Goal: Information Seeking & Learning: Check status

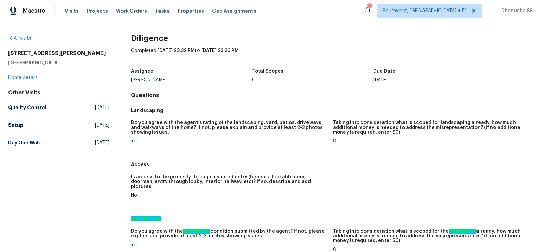
click at [128, 14] on span "Work Orders" at bounding box center [131, 10] width 31 height 7
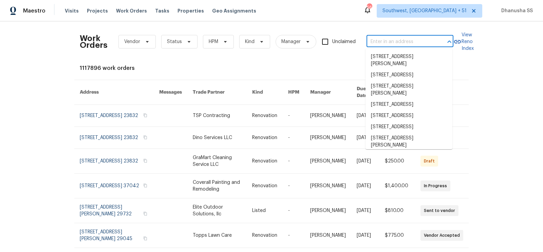
click at [380, 40] on input "text" at bounding box center [400, 42] width 68 height 11
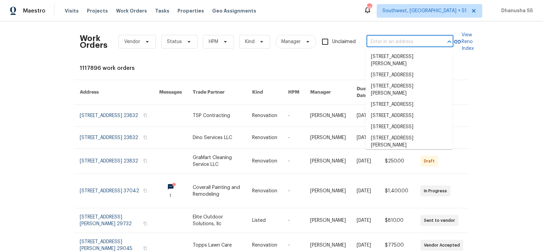
paste input "[STREET_ADDRESS][US_STATE]"
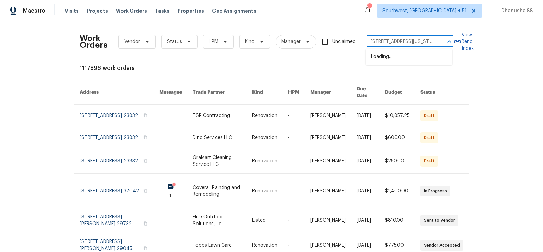
scroll to position [0, 34]
type input "[STREET_ADDRESS][US_STATE]"
click at [388, 61] on li "[STREET_ADDRESS][US_STATE]" at bounding box center [408, 56] width 87 height 11
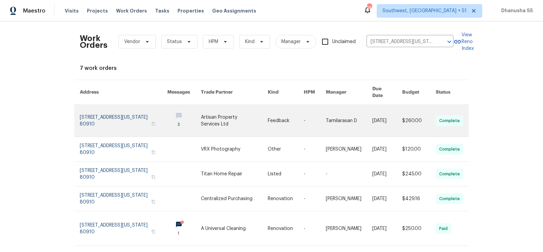
click at [271, 114] on link at bounding box center [286, 121] width 36 height 32
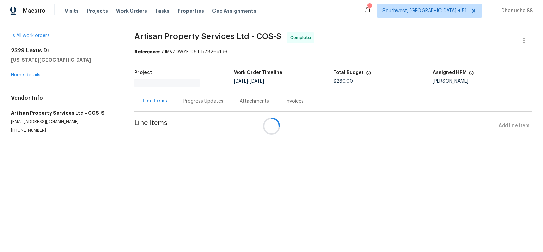
click at [26, 74] on div at bounding box center [271, 126] width 543 height 252
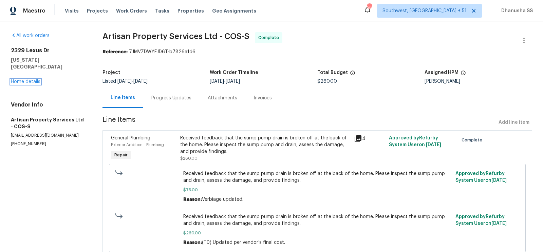
click at [26, 79] on link "Home details" at bounding box center [26, 81] width 30 height 5
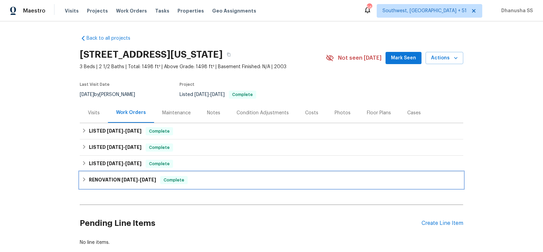
click at [201, 177] on div "RENOVATION [DATE] - [DATE] Complete" at bounding box center [271, 180] width 379 height 8
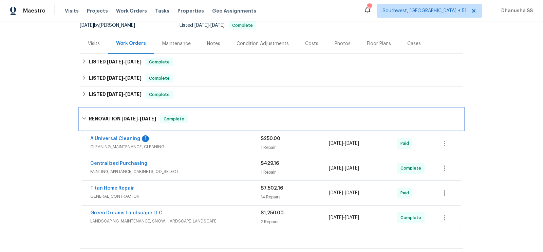
scroll to position [76, 0]
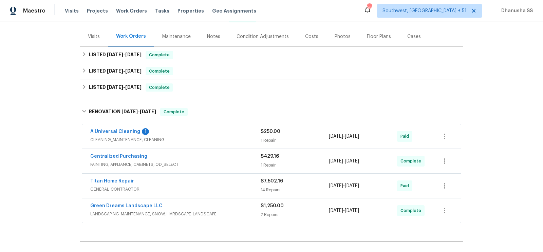
click at [218, 139] on span "CLEANING_MAINTENANCE, CLEANING" at bounding box center [175, 139] width 170 height 7
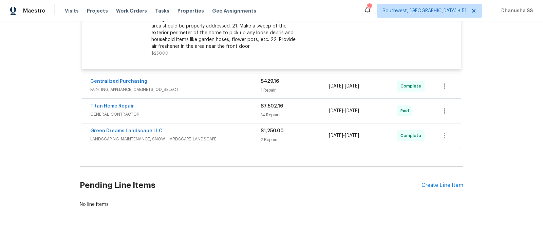
scroll to position [339, 0]
click at [214, 86] on span "PAINTING, APPLIANCE, CABINETS, OD_SELECT" at bounding box center [175, 89] width 170 height 7
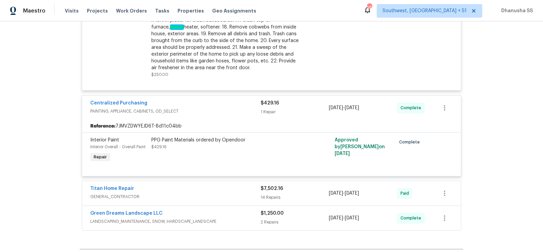
scroll to position [114, 0]
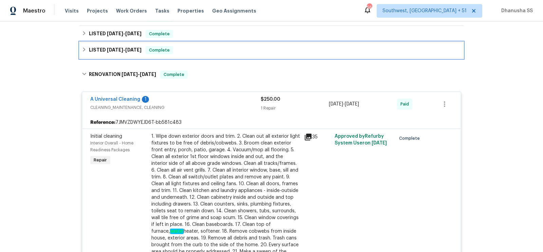
click at [207, 54] on div "LISTED [DATE] - [DATE] Complete" at bounding box center [271, 50] width 383 height 16
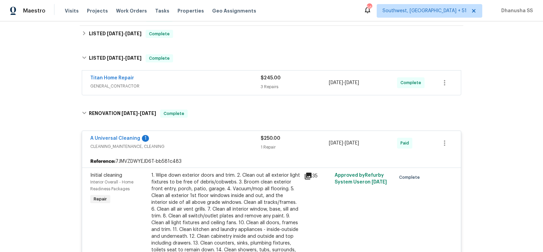
click at [229, 81] on div "Titan Home Repair" at bounding box center [175, 79] width 170 height 8
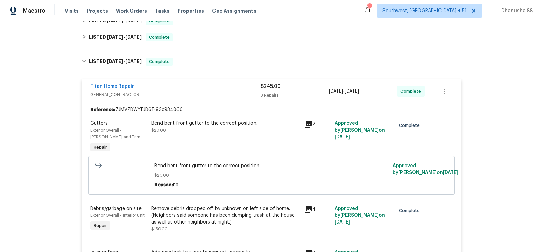
scroll to position [59, 0]
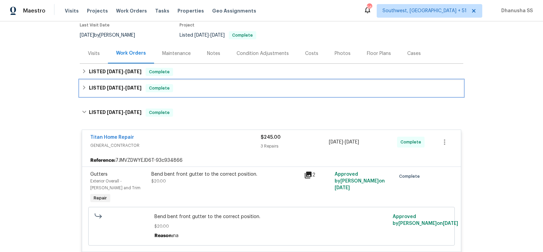
click at [189, 94] on div "LISTED [DATE] - [DATE] Complete" at bounding box center [271, 88] width 383 height 16
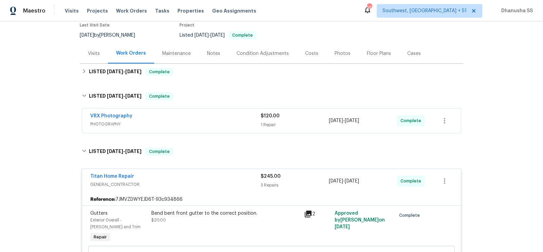
click at [220, 124] on span "PHOTOGRAPHY" at bounding box center [175, 124] width 170 height 7
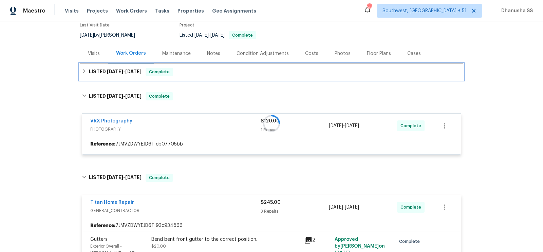
click at [207, 74] on div "LISTED [DATE] - [DATE] Complete" at bounding box center [271, 72] width 379 height 8
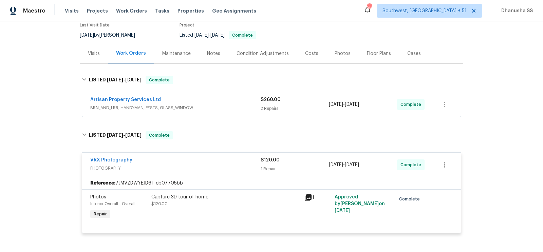
click at [240, 100] on div "Artisan Property Services Ltd" at bounding box center [175, 100] width 170 height 8
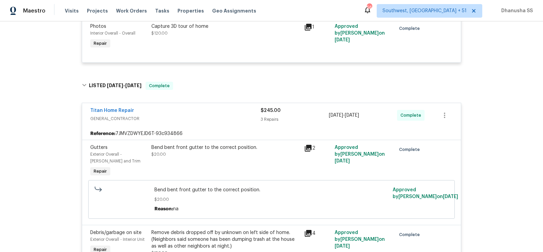
scroll to position [0, 0]
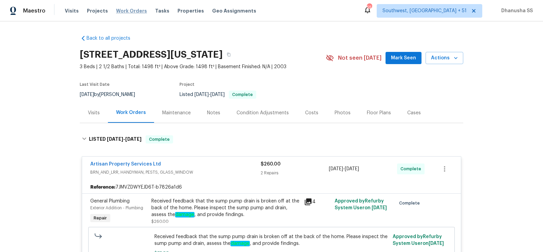
click at [126, 9] on span "Work Orders" at bounding box center [131, 10] width 31 height 7
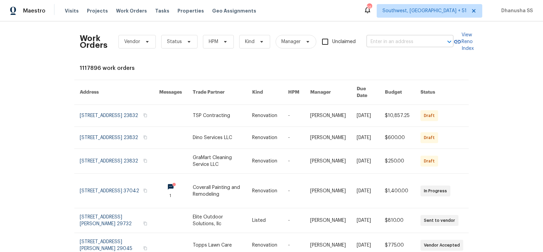
click at [425, 43] on input "text" at bounding box center [400, 42] width 68 height 11
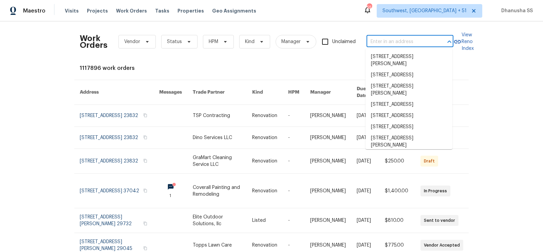
paste input "[STREET_ADDRESS]"
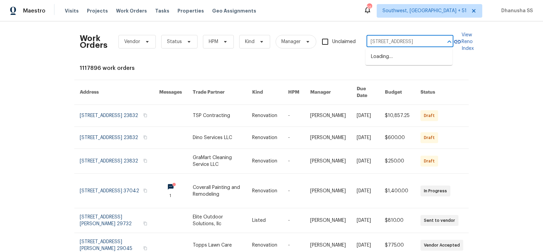
type input "[STREET_ADDRESS]"
click at [421, 54] on li "[STREET_ADDRESS]" at bounding box center [408, 56] width 87 height 11
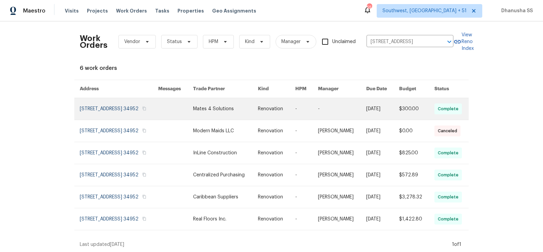
click at [266, 107] on td "Renovation" at bounding box center [270, 109] width 37 height 22
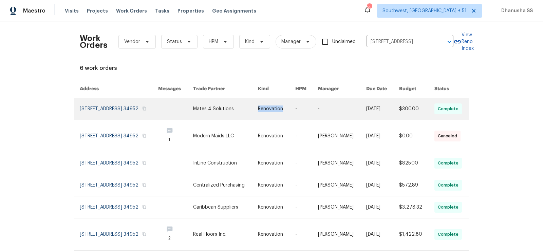
click at [266, 107] on td "Renovation" at bounding box center [270, 109] width 37 height 22
click at [193, 117] on link at bounding box center [175, 109] width 35 height 22
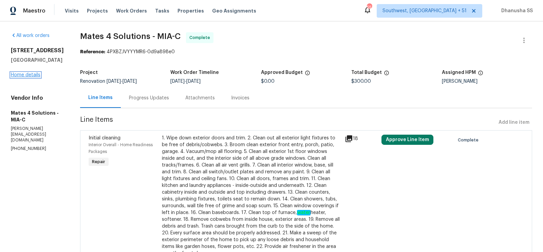
click at [27, 77] on link "Home details" at bounding box center [26, 75] width 30 height 5
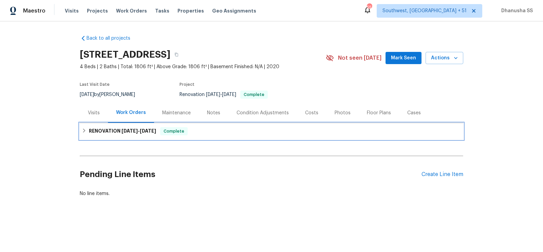
click at [212, 131] on div "RENOVATION [DATE] - [DATE] Complete" at bounding box center [271, 131] width 379 height 8
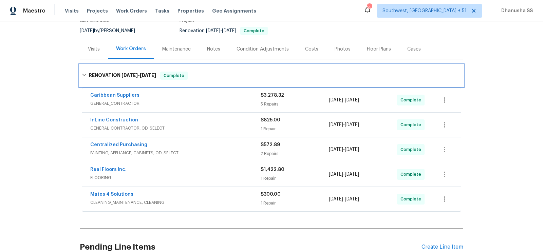
scroll to position [127, 0]
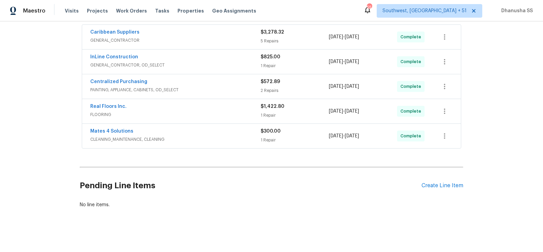
click at [218, 108] on div "Real Floors Inc." at bounding box center [175, 107] width 170 height 8
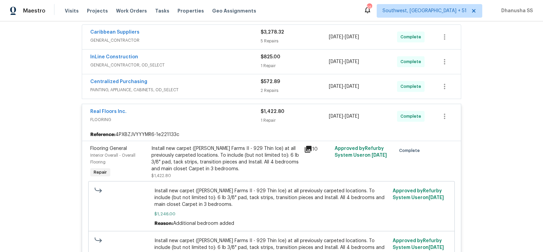
scroll to position [161, 0]
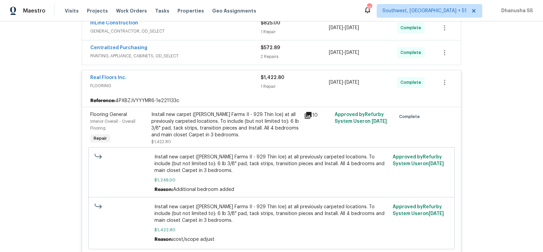
click at [227, 122] on div "Install new carpet ([PERSON_NAME] Farms II - 929 Thin Ice) at all previously ca…" at bounding box center [225, 124] width 149 height 27
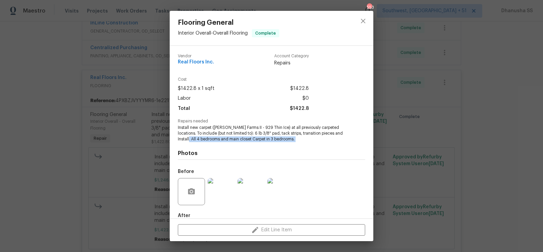
drag, startPoint x: 178, startPoint y: 140, endPoint x: 284, endPoint y: 143, distance: 105.9
click at [284, 143] on div "Vendor Real Floors Inc. Account Category Repairs Cost $1422.8 x 1 sqft $1422.8 …" at bounding box center [271, 151] width 187 height 205
copy span "4 bedrooms and main closet Carpet in 3 bedrooms."
click at [360, 19] on icon "close" at bounding box center [363, 21] width 8 height 8
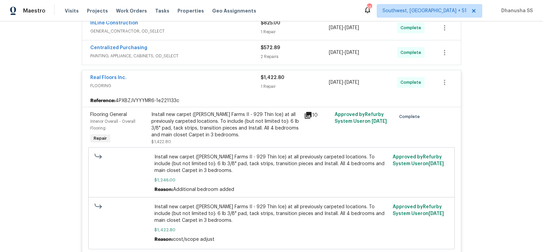
scroll to position [119, 0]
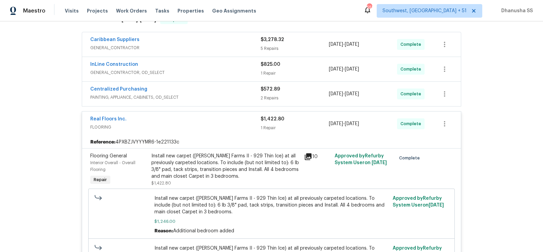
click at [253, 98] on span "PAINTING, APPLIANCE, CABINETS, OD_SELECT" at bounding box center [175, 97] width 170 height 7
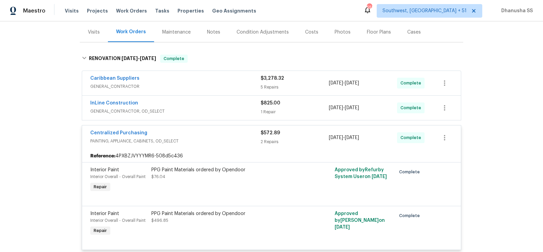
scroll to position [76, 0]
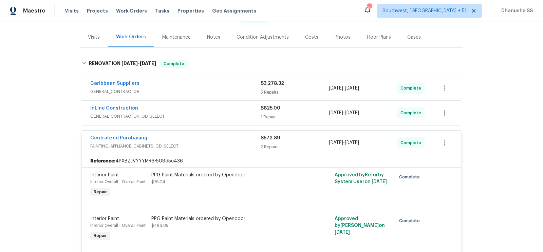
click at [246, 102] on div "InLine Construction GENERAL_CONTRACTOR, OD_SELECT $825.00 1 Repair [DATE] - [DA…" at bounding box center [271, 113] width 379 height 24
click at [245, 107] on div "InLine Construction" at bounding box center [175, 109] width 170 height 8
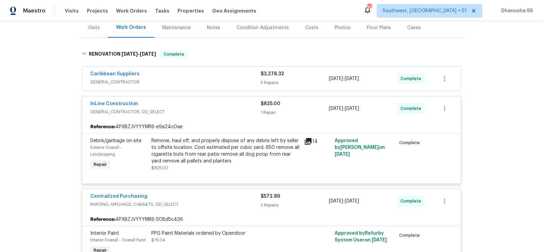
scroll to position [46, 0]
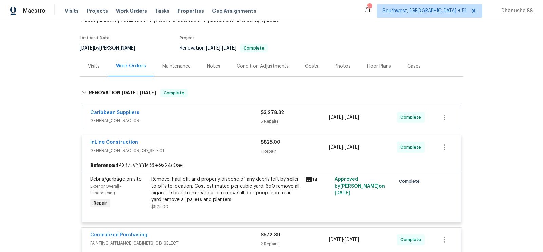
click at [245, 107] on div "Caribbean Suppliers GENERAL_CONTRACTOR $3,278.32 5 Repairs [DATE] - [DATE] Comp…" at bounding box center [271, 117] width 379 height 24
click at [242, 113] on div "Caribbean Suppliers" at bounding box center [175, 113] width 170 height 8
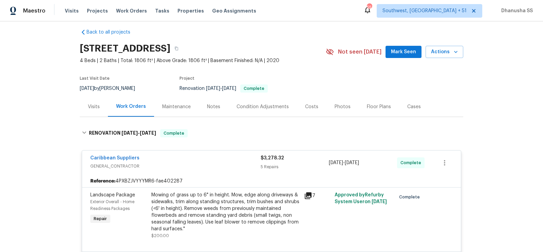
scroll to position [0, 0]
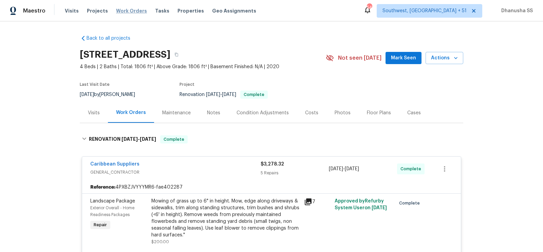
click at [117, 10] on span "Work Orders" at bounding box center [131, 10] width 31 height 7
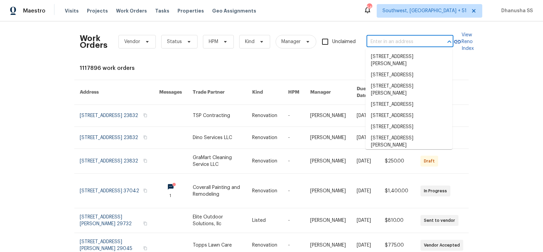
click at [380, 42] on input "text" at bounding box center [400, 42] width 68 height 11
paste input "[STREET_ADDRESS][PERSON_NAME]"
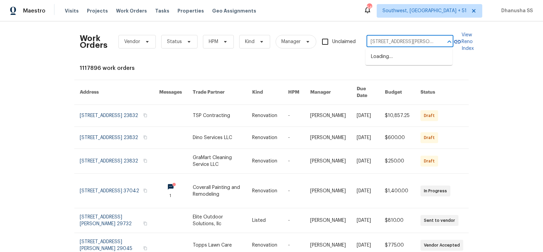
scroll to position [0, 26]
type input "[STREET_ADDRESS][PERSON_NAME]"
click at [381, 52] on li "[STREET_ADDRESS][PERSON_NAME]" at bounding box center [408, 60] width 87 height 18
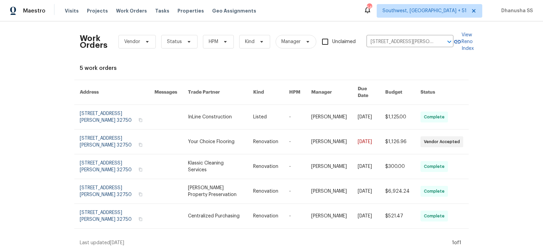
click at [262, 110] on link at bounding box center [271, 117] width 36 height 24
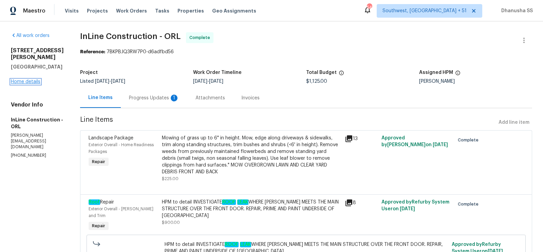
click at [34, 79] on link "Home details" at bounding box center [26, 81] width 30 height 5
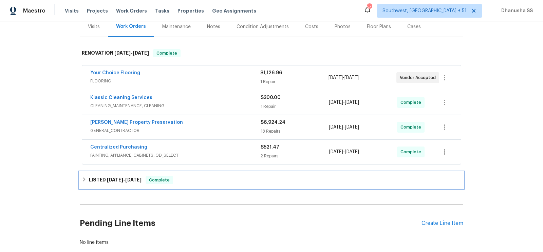
click at [214, 180] on div "LISTED [DATE] - [DATE] Complete" at bounding box center [271, 180] width 379 height 8
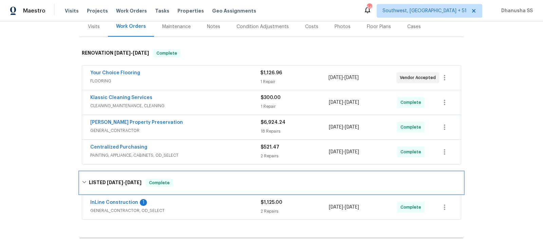
scroll to position [148, 0]
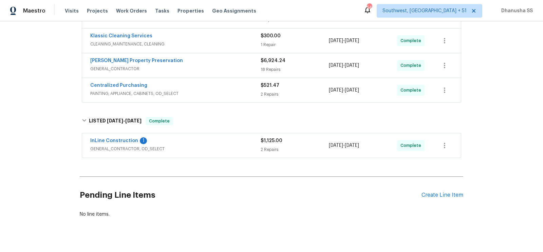
click at [236, 146] on span "GENERAL_CONTRACTOR, OD_SELECT" at bounding box center [175, 149] width 170 height 7
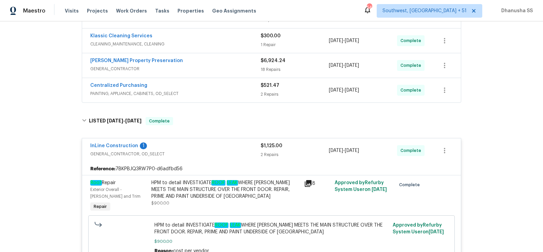
click at [248, 84] on div "Centralized Purchasing" at bounding box center [175, 86] width 170 height 8
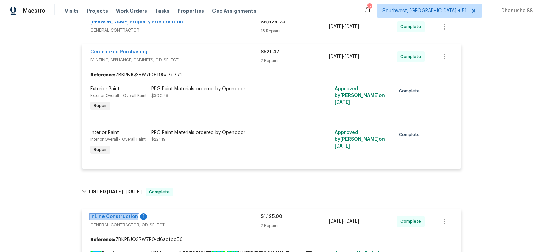
scroll to position [80, 0]
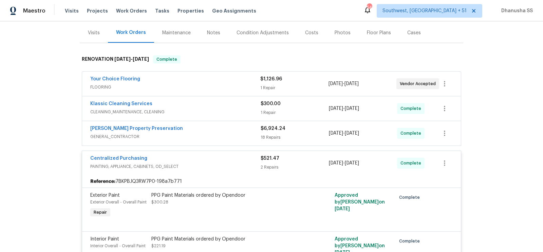
click at [229, 136] on span "GENERAL_CONTRACTOR" at bounding box center [175, 136] width 170 height 7
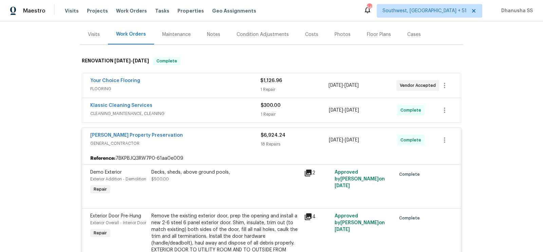
scroll to position [31, 0]
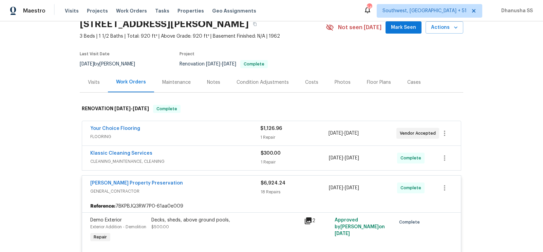
click at [232, 156] on div "Klassic Cleaning Services" at bounding box center [175, 154] width 170 height 8
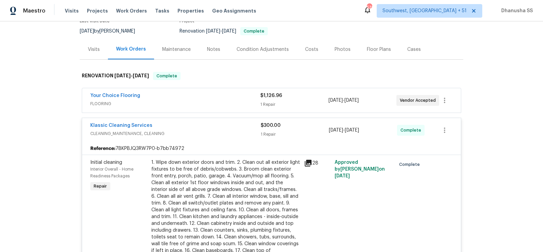
scroll to position [64, 0]
click at [218, 99] on div "Your Choice Flooring" at bounding box center [175, 96] width 170 height 8
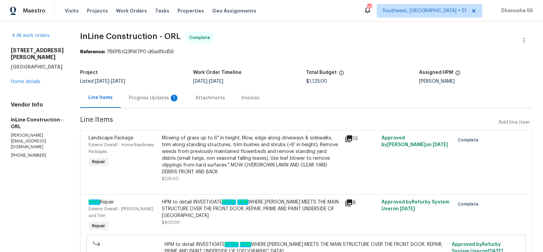
click at [157, 97] on div "Progress Updates 1" at bounding box center [154, 98] width 50 height 7
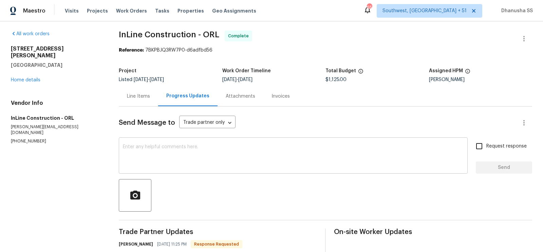
scroll to position [40, 0]
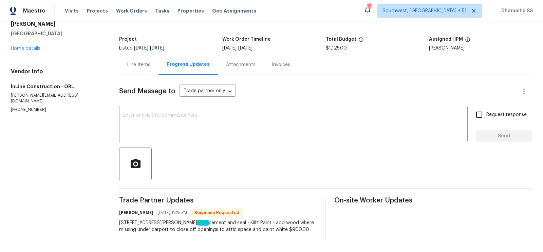
click at [150, 60] on div "Line Items" at bounding box center [138, 65] width 39 height 20
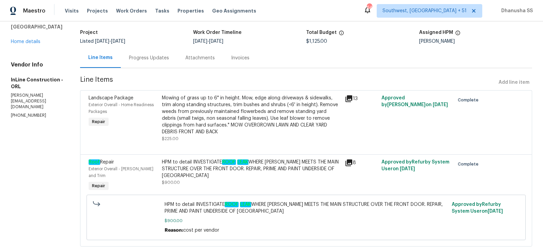
click at [236, 169] on div "HPM to detail INVESTIGATE ROOF LEAK WHERE CARPORT MEETS THE MAIN STRUCTURE OVER…" at bounding box center [251, 169] width 179 height 20
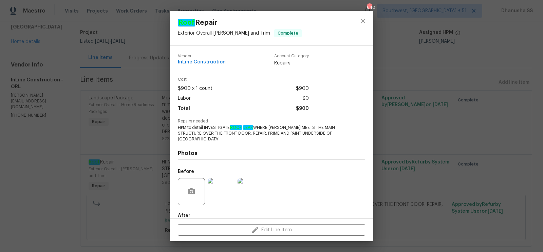
click at [351, 19] on div "Roof Repair Exterior Overall - Eaves and Trim Complete" at bounding box center [272, 28] width 204 height 35
click at [365, 23] on icon "close" at bounding box center [363, 21] width 8 height 8
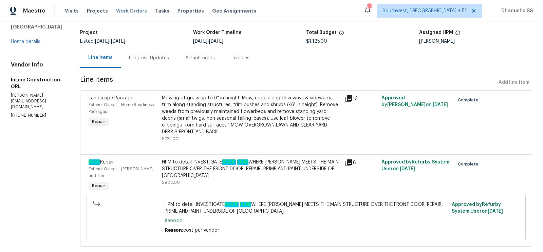
click at [118, 12] on span "Work Orders" at bounding box center [131, 10] width 31 height 7
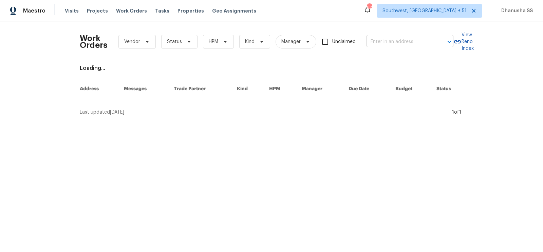
click at [410, 42] on input "text" at bounding box center [400, 42] width 68 height 11
paste input "7741 Forest Trl Apt 7, Port Richey, FL 34668"
drag, startPoint x: 370, startPoint y: 42, endPoint x: 542, endPoint y: 72, distance: 175.3
click at [542, 72] on div "Work Orders Vendor Status HPM Kind Manager Unclaimed 7741 Forest Trl Apt 7, Por…" at bounding box center [271, 71] width 543 height 100
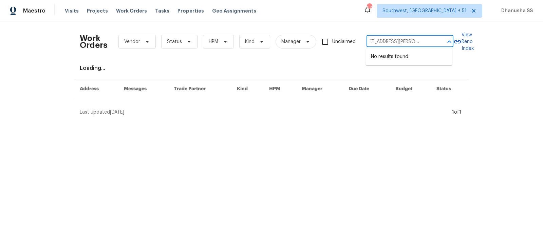
type input "7741 Forest Trl"
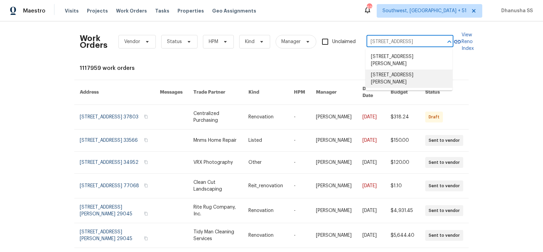
click at [410, 83] on li "7741 Forest Trl Apt 7, Port Richey, FL 34668" at bounding box center [408, 79] width 87 height 18
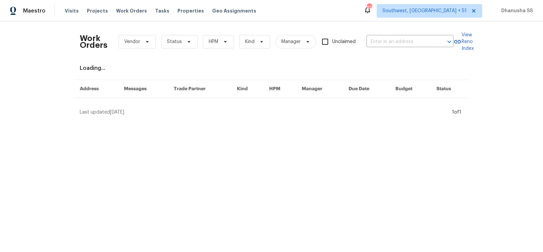
type input "7741 Forest Trl Apt 7, Port Richey, FL 34668"
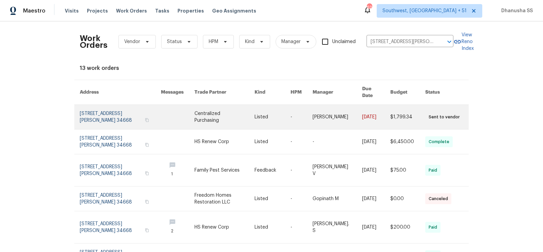
click at [282, 108] on link at bounding box center [272, 117] width 36 height 24
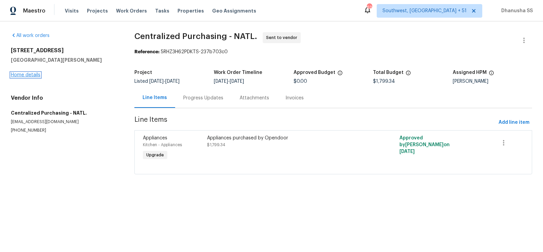
click at [20, 74] on link "Home details" at bounding box center [26, 75] width 30 height 5
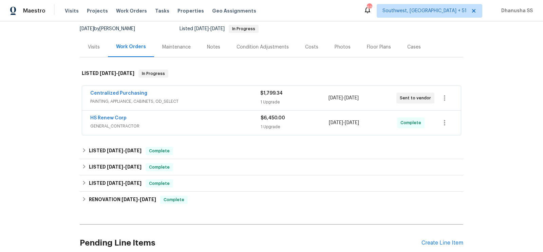
scroll to position [81, 0]
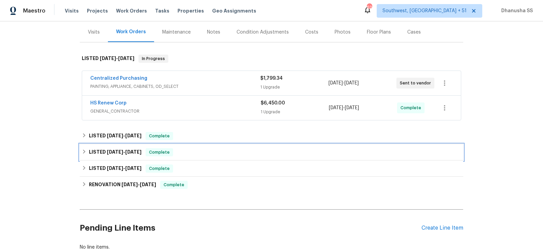
click at [195, 156] on div "LISTED 9/11/24 - 9/13/24 Complete" at bounding box center [271, 152] width 383 height 16
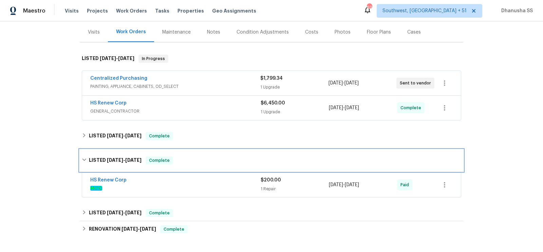
scroll to position [114, 0]
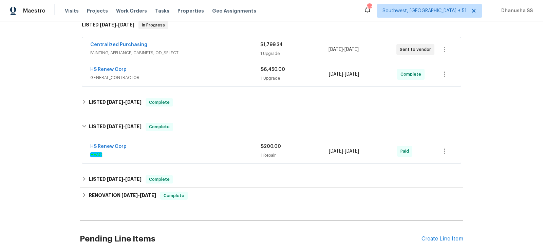
click at [205, 158] on div "HS Renew Corp HVAC" at bounding box center [175, 151] width 170 height 16
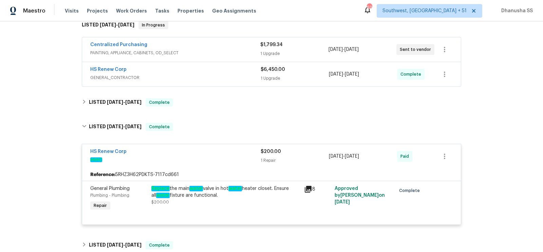
scroll to position [102, 0]
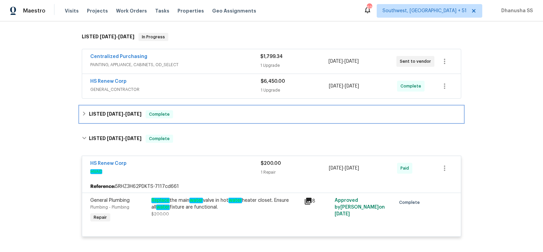
click at [197, 121] on div "LISTED 3/26/25 - 8/8/25 Complete" at bounding box center [271, 114] width 383 height 16
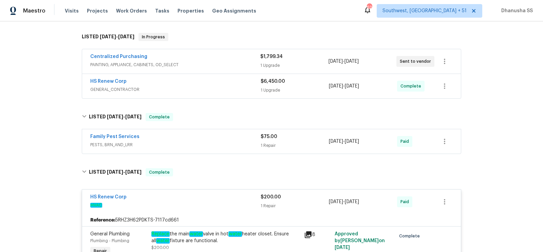
click at [225, 138] on div "Family Pest Services" at bounding box center [175, 137] width 170 height 8
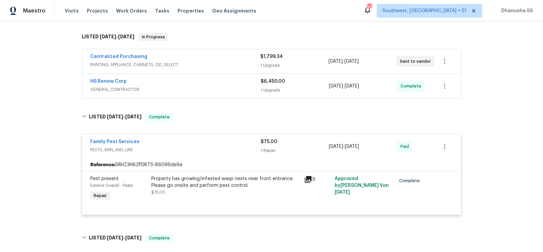
click at [242, 94] on div "HS Renew Corp GENERAL_CONTRACTOR $6,450.00 1 Upgrade 9/10/2025 - 9/17/2025 Comp…" at bounding box center [271, 86] width 379 height 24
click at [235, 83] on div "HS Renew Corp" at bounding box center [175, 82] width 170 height 8
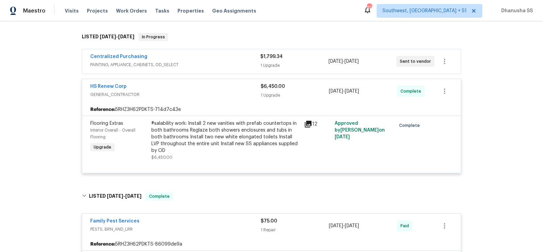
click at [226, 62] on span "PAINTING, APPLIANCE, CABINETS, OD_SELECT" at bounding box center [175, 64] width 170 height 7
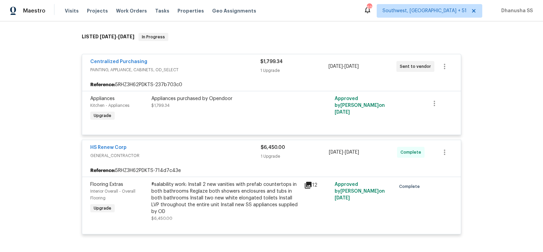
click at [205, 100] on div "Appliances purchased by Opendoor" at bounding box center [225, 98] width 149 height 7
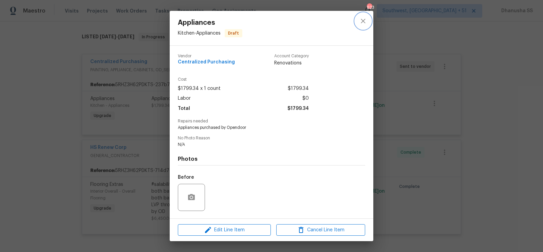
click at [359, 22] on icon "close" at bounding box center [363, 21] width 8 height 8
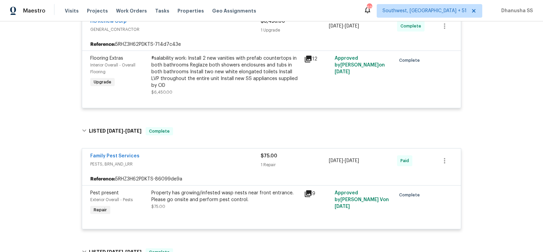
scroll to position [0, 0]
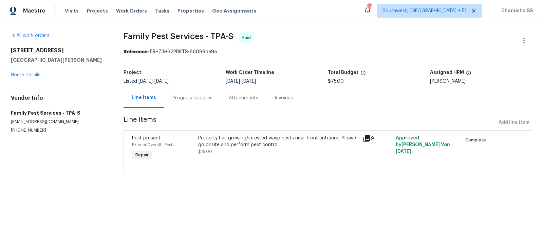
click at [182, 95] on div "Progress Updates" at bounding box center [192, 98] width 40 height 7
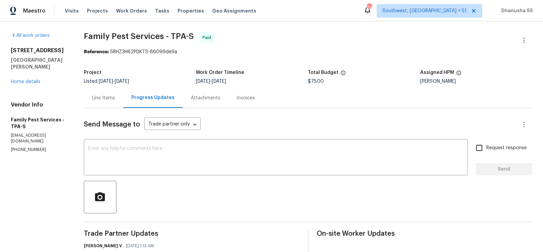
click at [100, 96] on div "Line Items" at bounding box center [103, 98] width 23 height 7
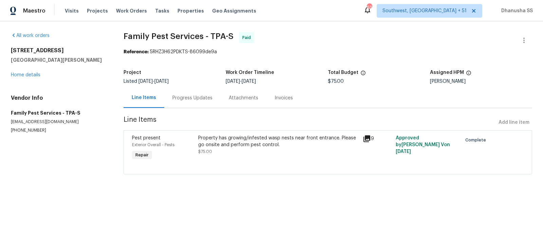
click at [215, 151] on div "Property has growing/infested wasp nests near front entrance. Please go onsite …" at bounding box center [278, 145] width 161 height 20
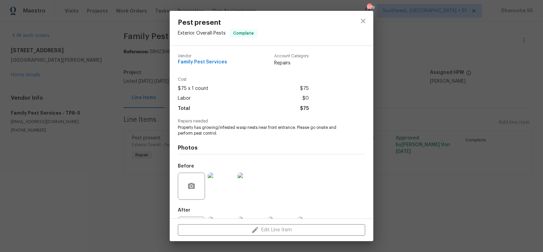
scroll to position [32, 0]
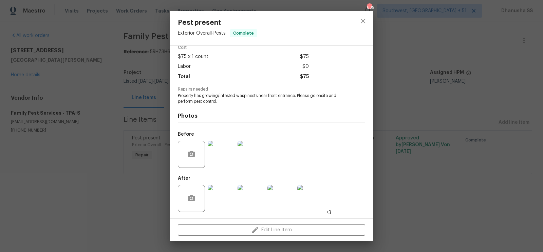
click at [215, 153] on img at bounding box center [221, 154] width 27 height 27
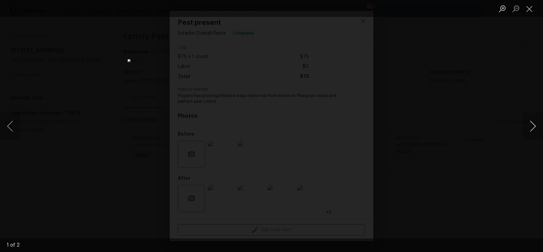
click at [530, 133] on button "Next image" at bounding box center [532, 126] width 20 height 27
click at [470, 104] on div "Lightbox" at bounding box center [271, 126] width 543 height 252
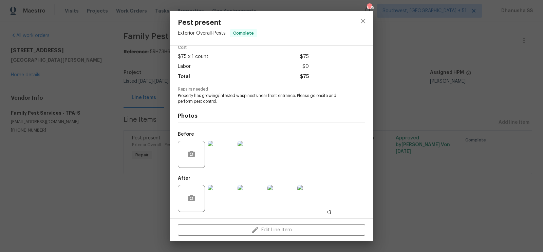
click at [226, 187] on img at bounding box center [221, 198] width 27 height 27
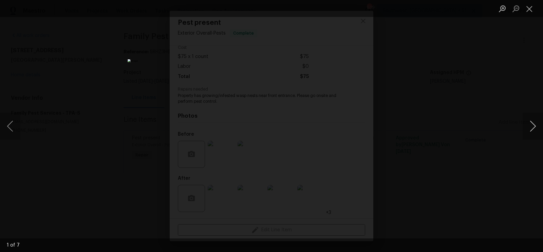
click at [524, 120] on button "Next image" at bounding box center [532, 126] width 20 height 27
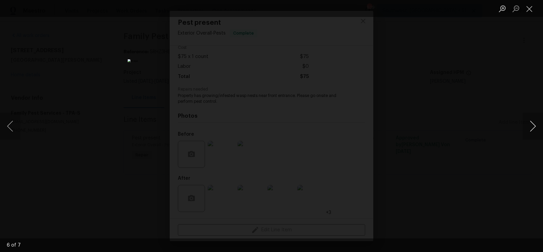
click at [524, 120] on button "Next image" at bounding box center [532, 126] width 20 height 27
click at [460, 85] on div "Lightbox" at bounding box center [271, 126] width 543 height 252
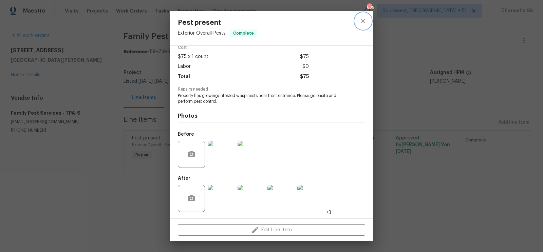
click at [361, 25] on icon "close" at bounding box center [363, 21] width 8 height 8
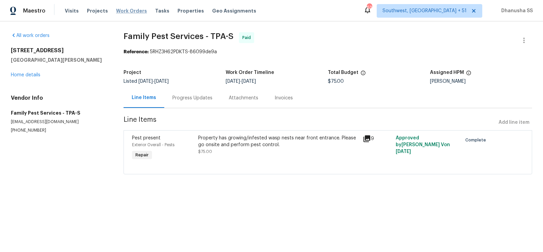
click at [127, 14] on span "Work Orders" at bounding box center [131, 10] width 31 height 7
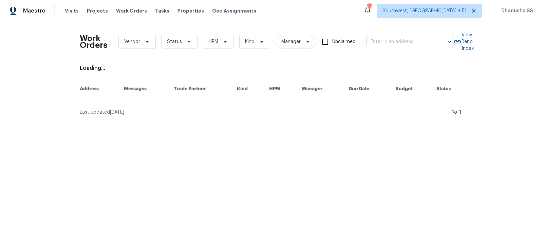
click at [390, 46] on input "text" at bounding box center [400, 42] width 68 height 11
paste input "1943 Chase Ave, Cincinnati, OH 45223"
type input "1943 Chase Ave, Cincinnati, OH 45223"
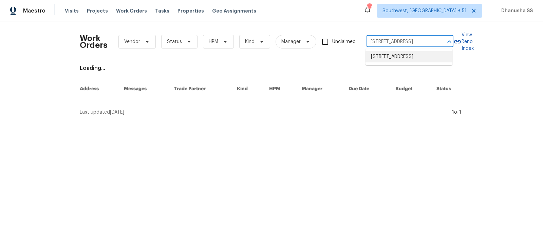
click at [385, 54] on li "1943 Chase Ave, Cincinnati, OH 45223" at bounding box center [408, 56] width 87 height 11
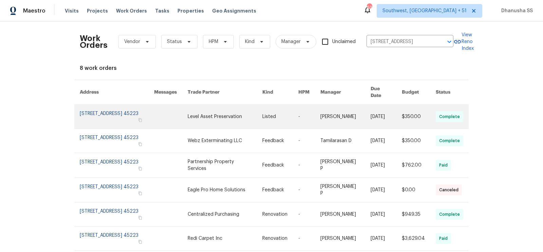
click at [233, 112] on link at bounding box center [225, 117] width 75 height 24
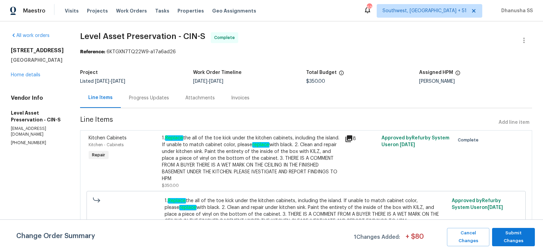
click at [35, 79] on div "All work orders 1943 Chase Ave Cincinnati, OH 45223 Home details Vendor Info Le…" at bounding box center [37, 89] width 53 height 114
click at [35, 76] on link "Home details" at bounding box center [26, 75] width 30 height 5
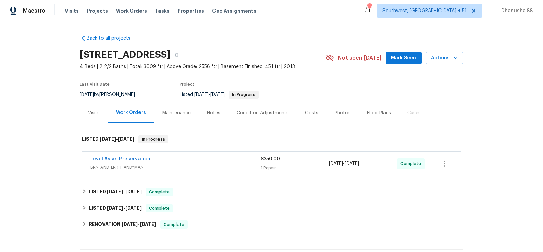
scroll to position [116, 0]
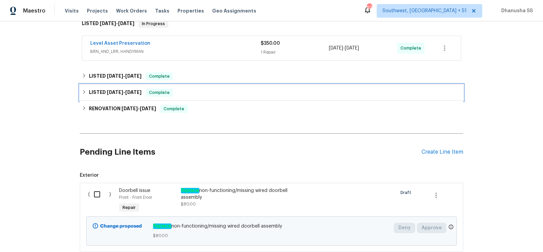
click at [207, 94] on div "LISTED 7/31/25 - 8/15/25 Complete" at bounding box center [271, 93] width 379 height 8
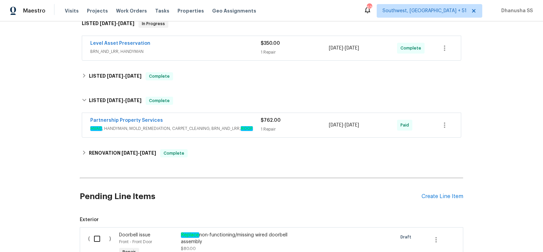
click at [238, 121] on div "Partnership Property Services" at bounding box center [175, 121] width 170 height 8
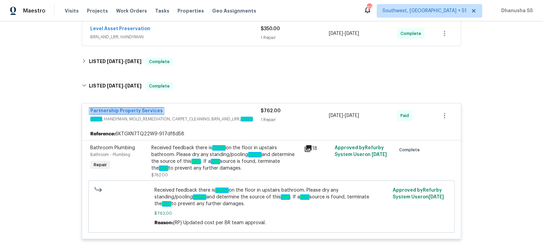
scroll to position [121, 0]
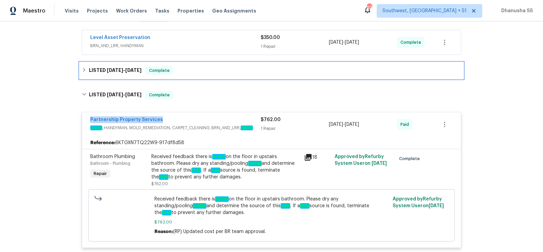
click at [189, 69] on div "LISTED 9/9/25 - 9/12/25 Complete" at bounding box center [271, 70] width 379 height 8
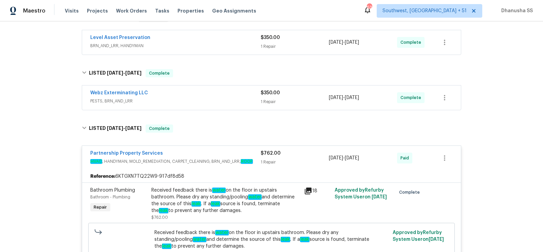
click at [216, 101] on span "PESTS, BRN_AND_LRR" at bounding box center [175, 101] width 170 height 7
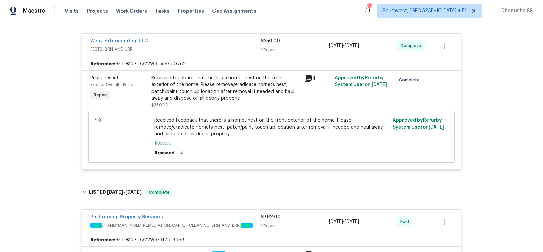
scroll to position [337, 0]
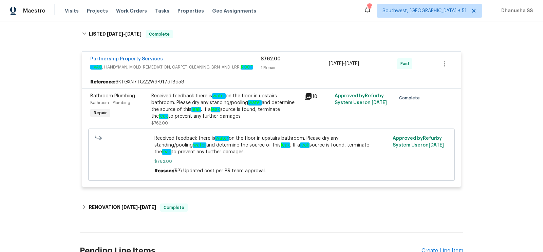
click at [198, 97] on div "Received feedback there is water on the floor in upstairs bathroom. Please dry …" at bounding box center [225, 106] width 149 height 27
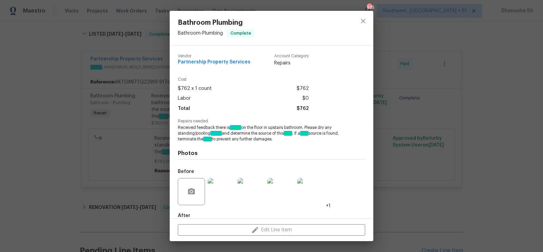
scroll to position [28, 0]
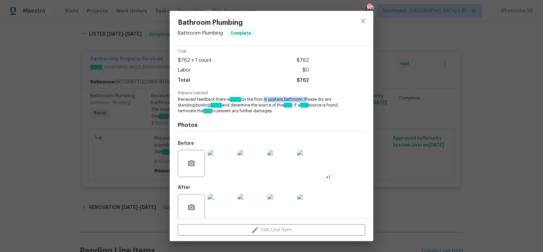
drag, startPoint x: 264, startPoint y: 101, endPoint x: 308, endPoint y: 101, distance: 43.4
click at [308, 101] on span "Received feedback there is water on the floor in upstairs bathroom. Please dry …" at bounding box center [262, 105] width 169 height 17
click at [320, 104] on span "Received feedback there is water on the floor in upstairs bathroom. Please dry …" at bounding box center [262, 105] width 169 height 17
drag, startPoint x: 179, startPoint y: 103, endPoint x: 259, endPoint y: 106, distance: 80.1
click at [259, 106] on span "Received feedback there is water on the floor in upstairs bathroom. Please dry …" at bounding box center [262, 105] width 169 height 17
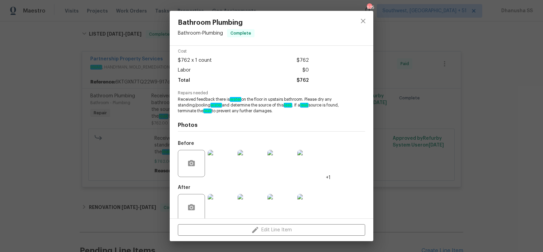
scroll to position [38, 0]
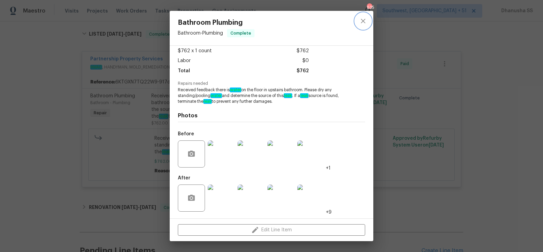
click at [364, 22] on icon "close" at bounding box center [363, 21] width 8 height 8
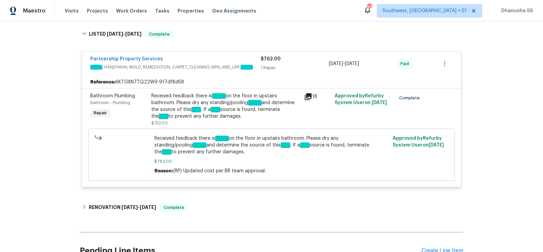
scroll to position [435, 0]
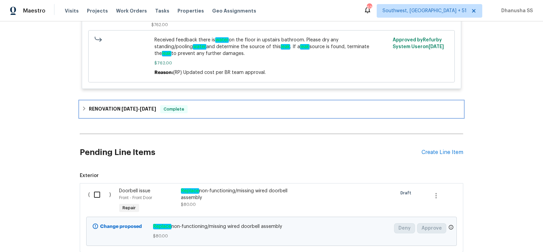
click at [207, 108] on div "RENOVATION 7/7/25 - 7/16/25 Complete" at bounding box center [271, 109] width 379 height 8
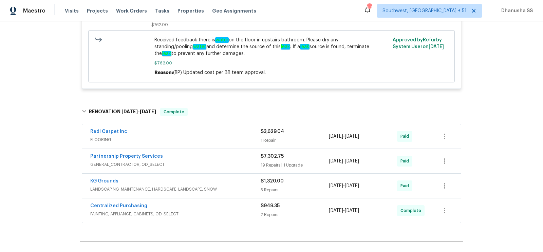
click at [219, 217] on div "Centralized Purchasing PAINTING, APPLIANCE, CABINETS, OD_SELECT" at bounding box center [175, 211] width 170 height 16
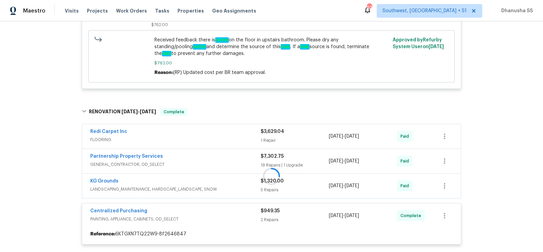
click at [237, 185] on div at bounding box center [271, 176] width 383 height 150
click at [241, 184] on div "KG Grounds" at bounding box center [175, 182] width 170 height 8
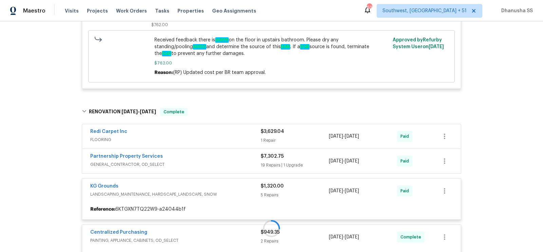
click at [237, 158] on div at bounding box center [271, 228] width 383 height 255
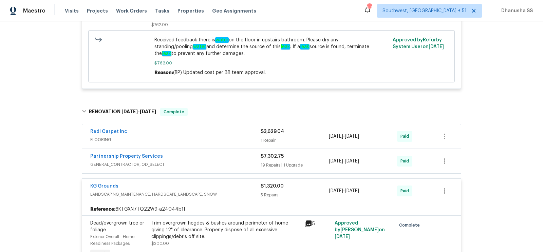
click at [244, 166] on span "GENERAL_CONTRACTOR, OD_SELECT" at bounding box center [175, 164] width 170 height 7
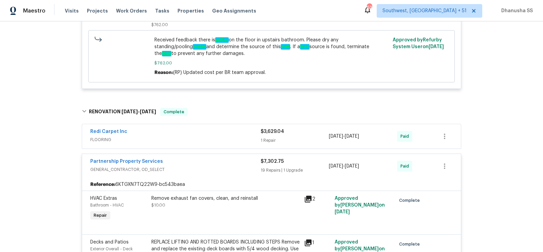
click at [240, 137] on span "FLOORING" at bounding box center [175, 139] width 170 height 7
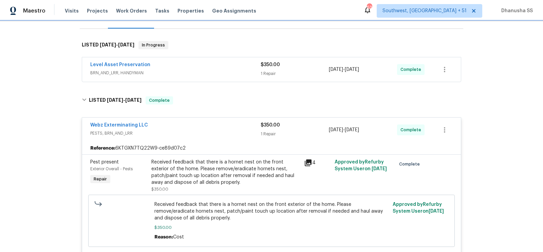
scroll to position [48, 0]
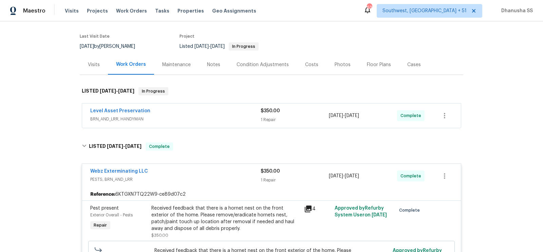
click at [226, 118] on span "BRN_AND_LRR, HANDYMAN" at bounding box center [175, 119] width 170 height 7
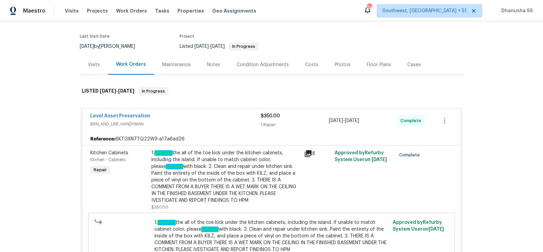
click at [226, 118] on div "Level Asset Preservation" at bounding box center [175, 117] width 170 height 8
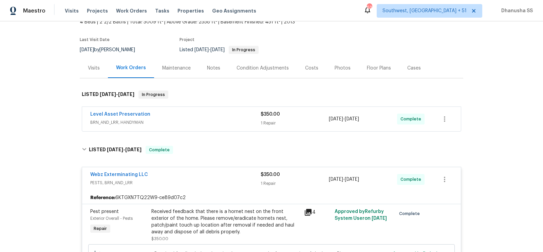
scroll to position [3, 0]
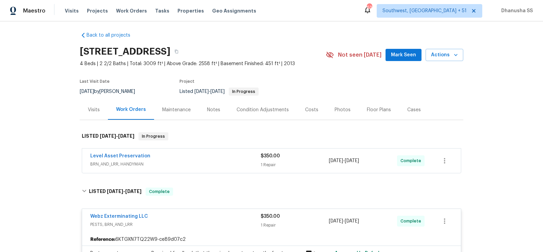
click at [228, 168] on div "Level Asset Preservation BRN_AND_LRR, HANDYMAN" at bounding box center [175, 161] width 170 height 16
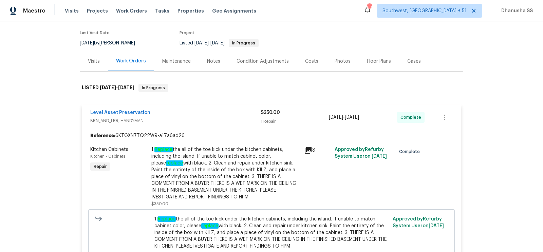
scroll to position [0, 0]
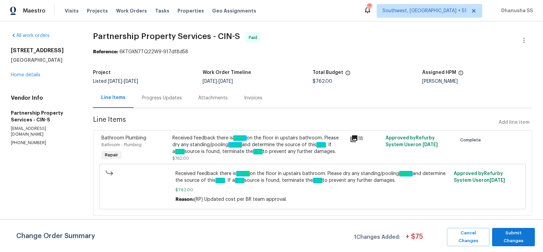
click at [162, 97] on div "Progress Updates" at bounding box center [162, 98] width 40 height 7
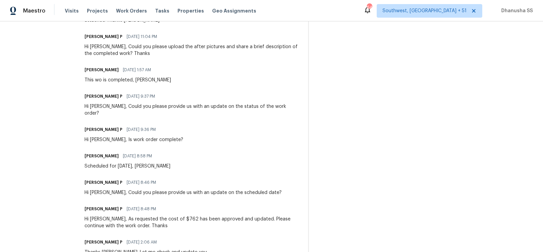
scroll to position [418, 0]
